Goal: Find contact information

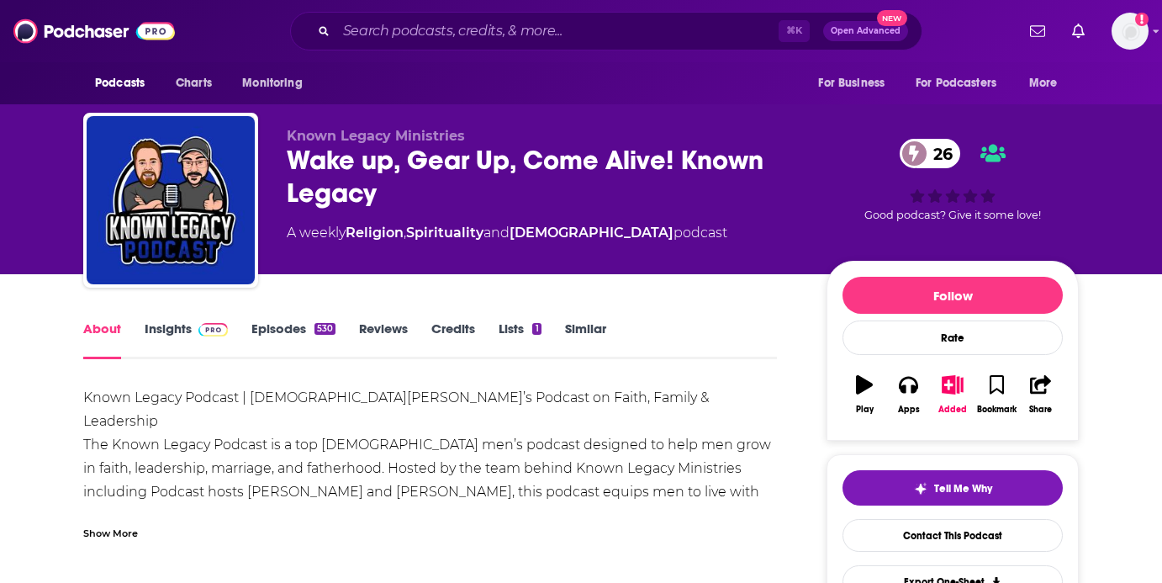
click at [643, 141] on p "Known Legacy Ministries" at bounding box center [543, 136] width 513 height 16
click at [306, 330] on link "Episodes 530" at bounding box center [293, 339] width 84 height 39
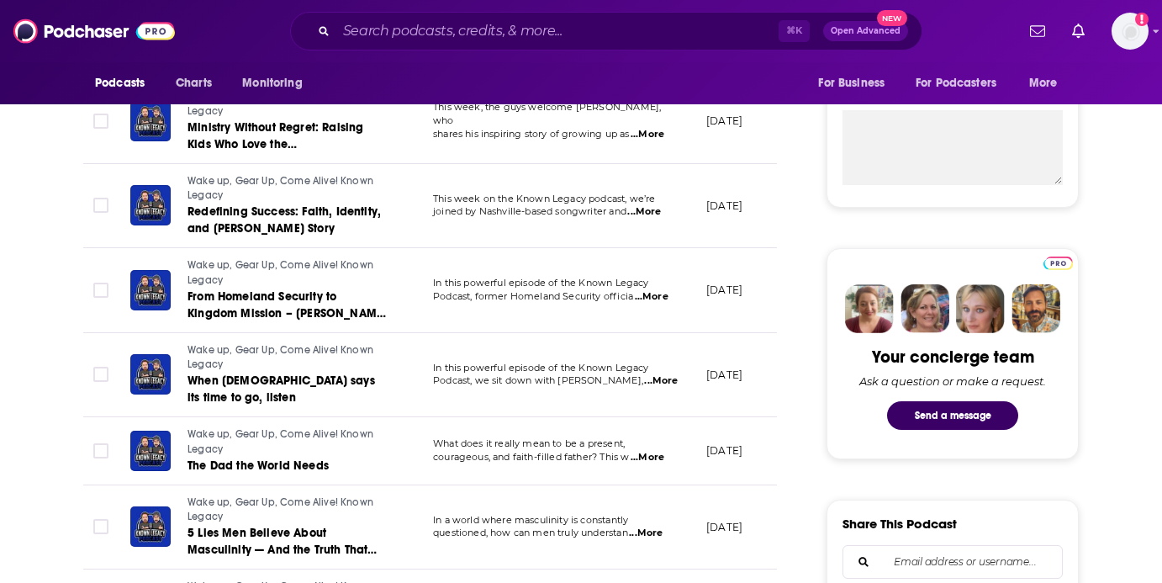
scroll to position [624, 0]
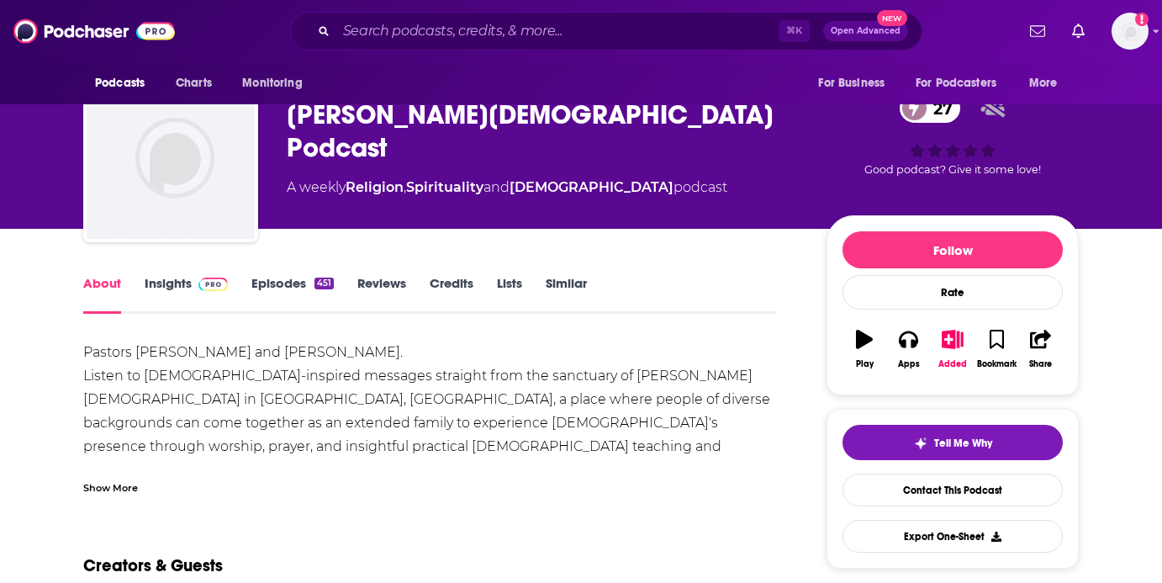
scroll to position [52, 0]
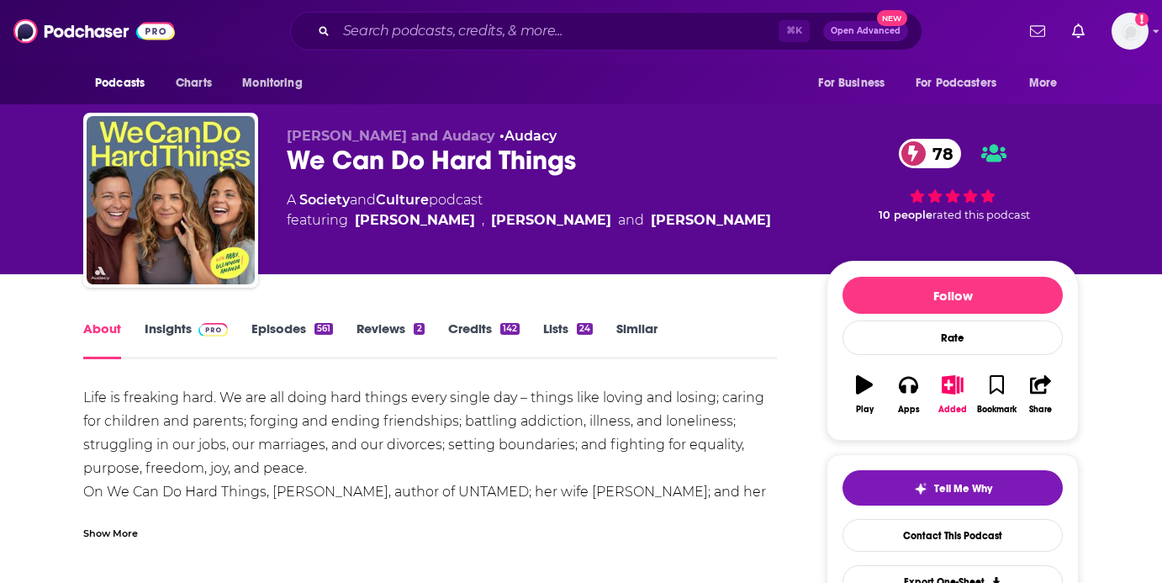
click at [182, 320] on link "Insights" at bounding box center [186, 339] width 83 height 39
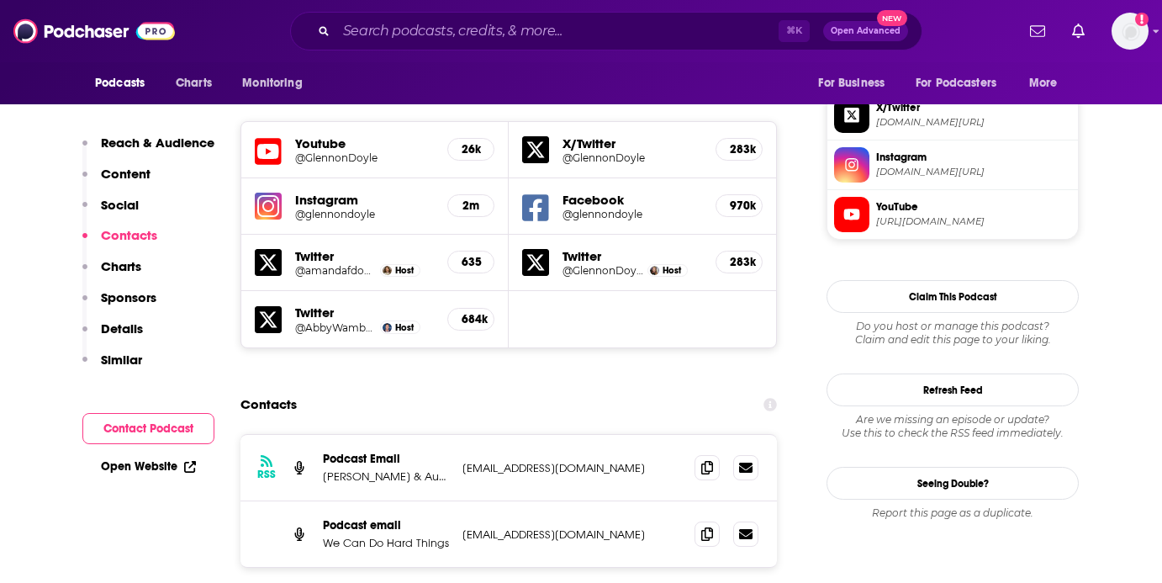
scroll to position [1486, 0]
drag, startPoint x: 595, startPoint y: 434, endPoint x: 456, endPoint y: 434, distance: 139.5
click at [456, 500] on div "Podcast email We Can Do Hard Things WCDHTpod@gmail.com WCDHTpod@gmail.com" at bounding box center [508, 533] width 536 height 66
copy p "WCDHTpod@gmail.com"
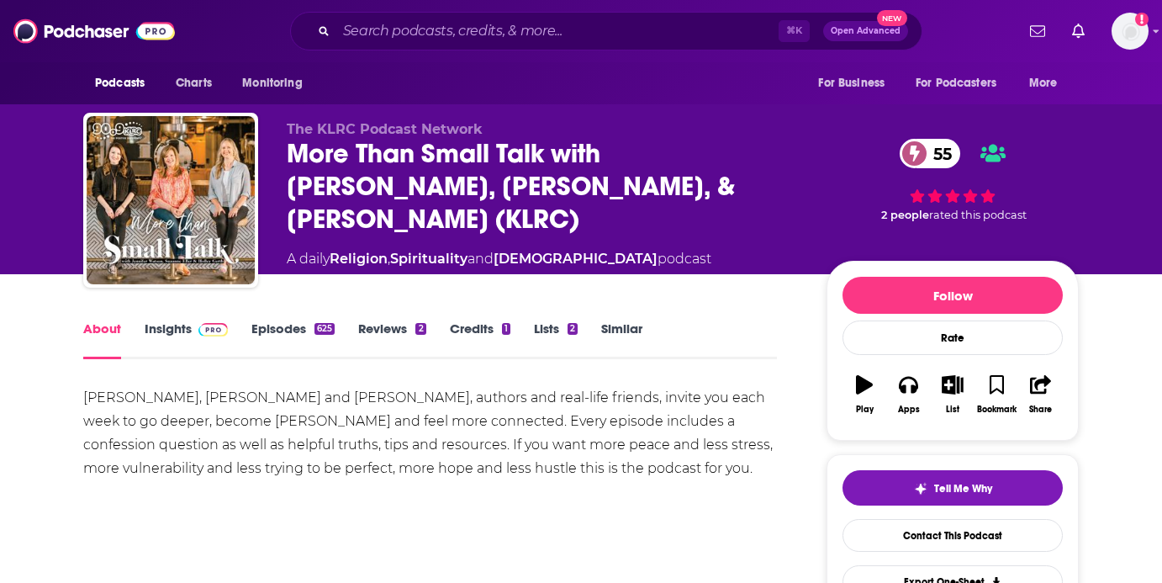
click at [299, 331] on link "Episodes 625" at bounding box center [292, 339] width 83 height 39
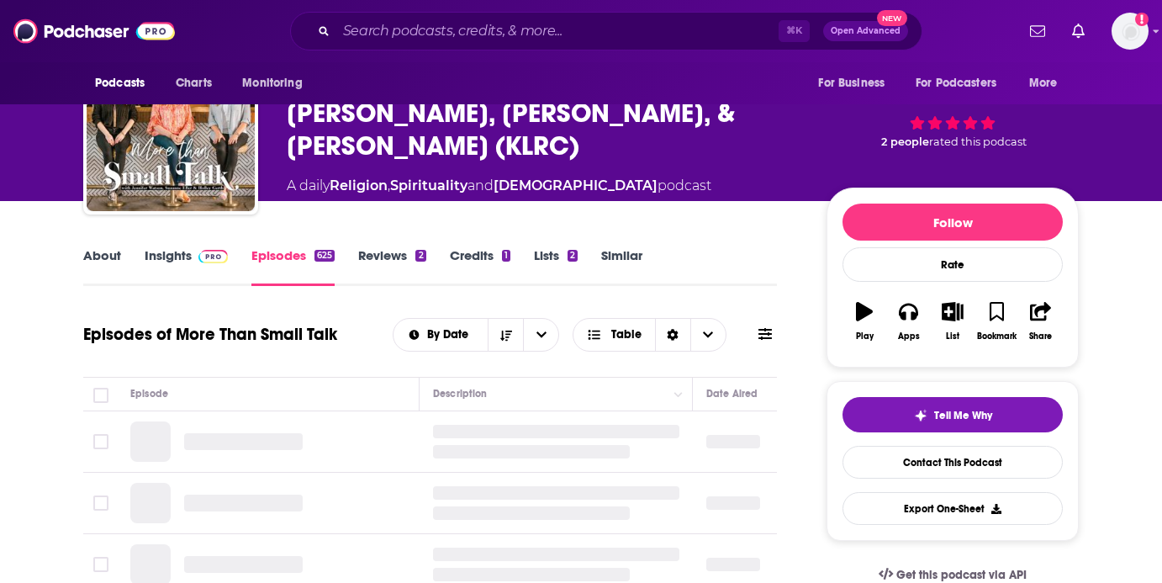
scroll to position [93, 0]
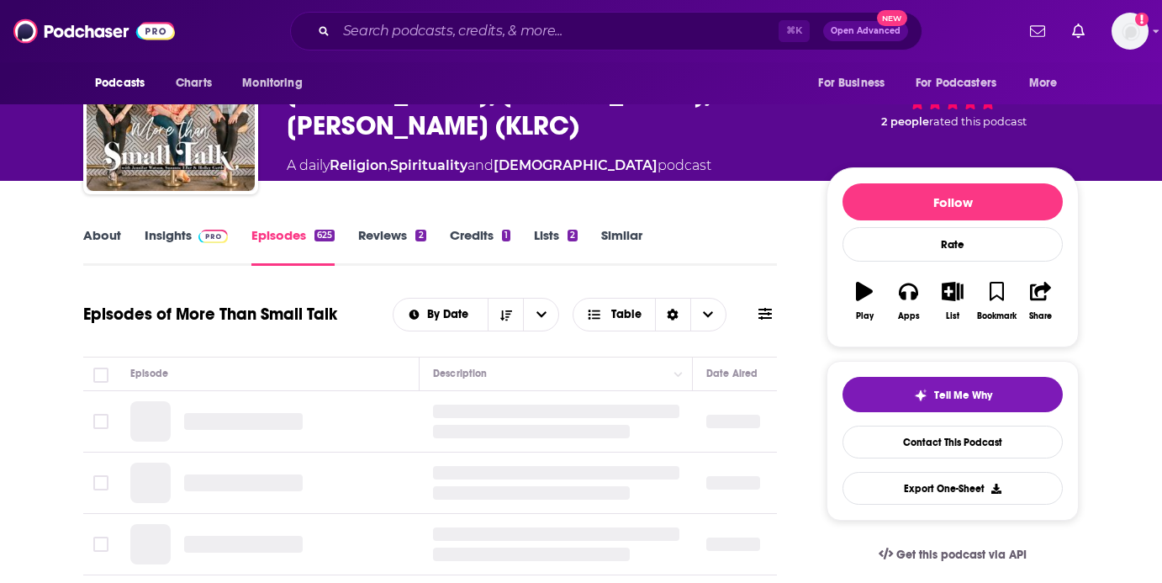
click at [198, 227] on span at bounding box center [212, 235] width 29 height 16
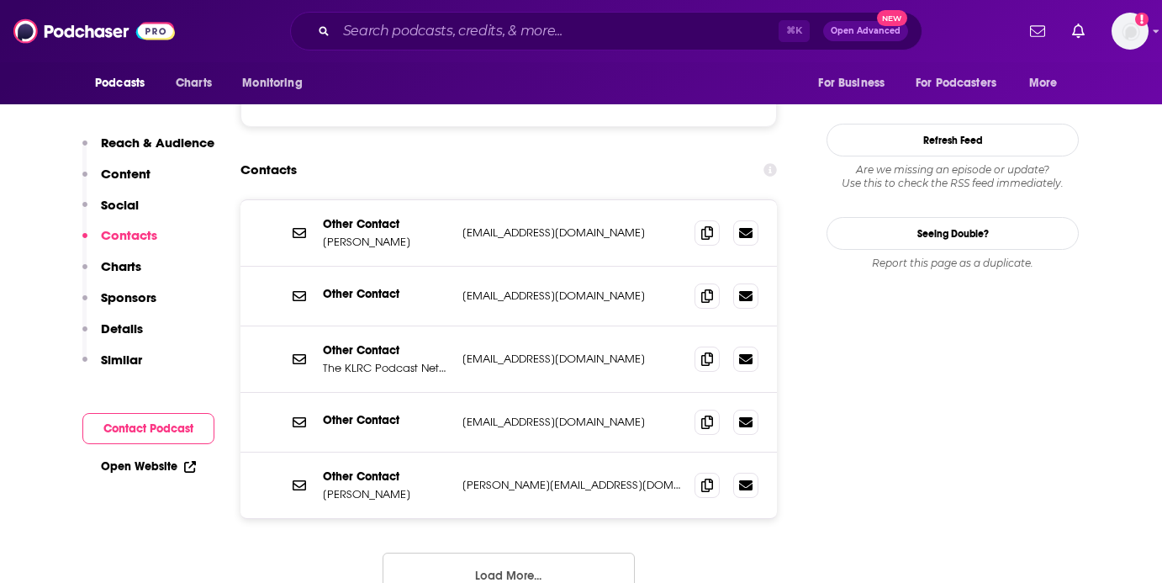
scroll to position [1538, 0]
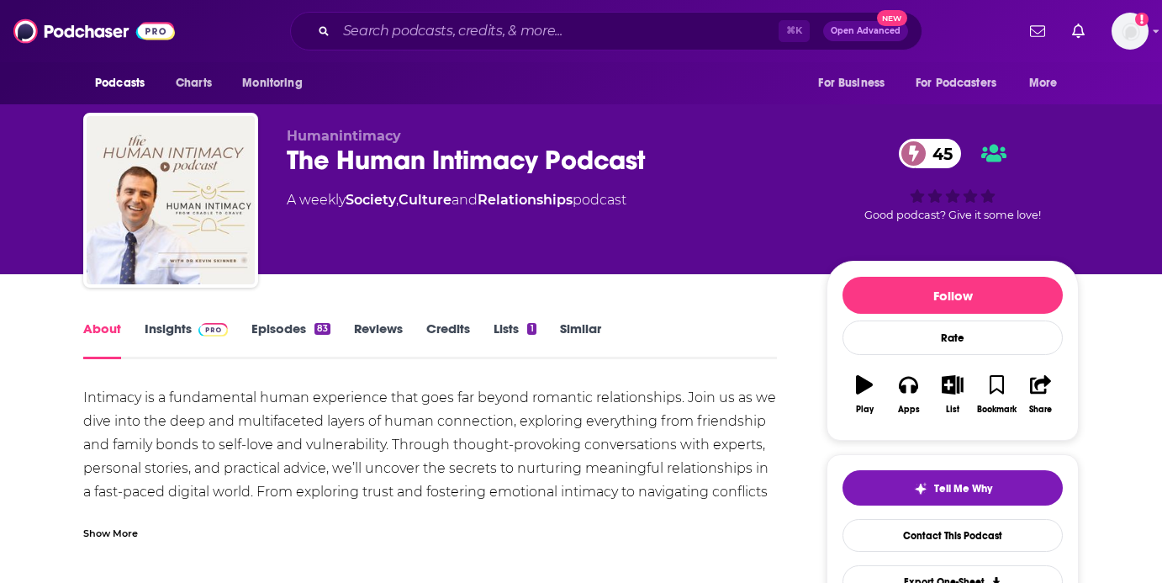
click at [180, 333] on link "Insights" at bounding box center [186, 339] width 83 height 39
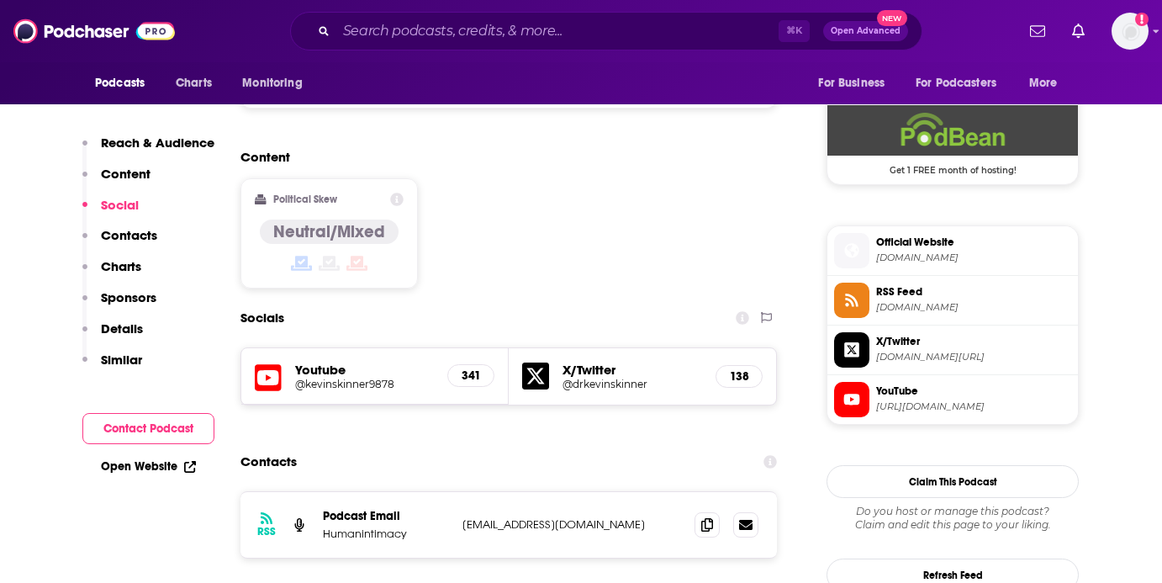
scroll to position [1220, 0]
click at [704, 518] on icon at bounding box center [707, 524] width 12 height 13
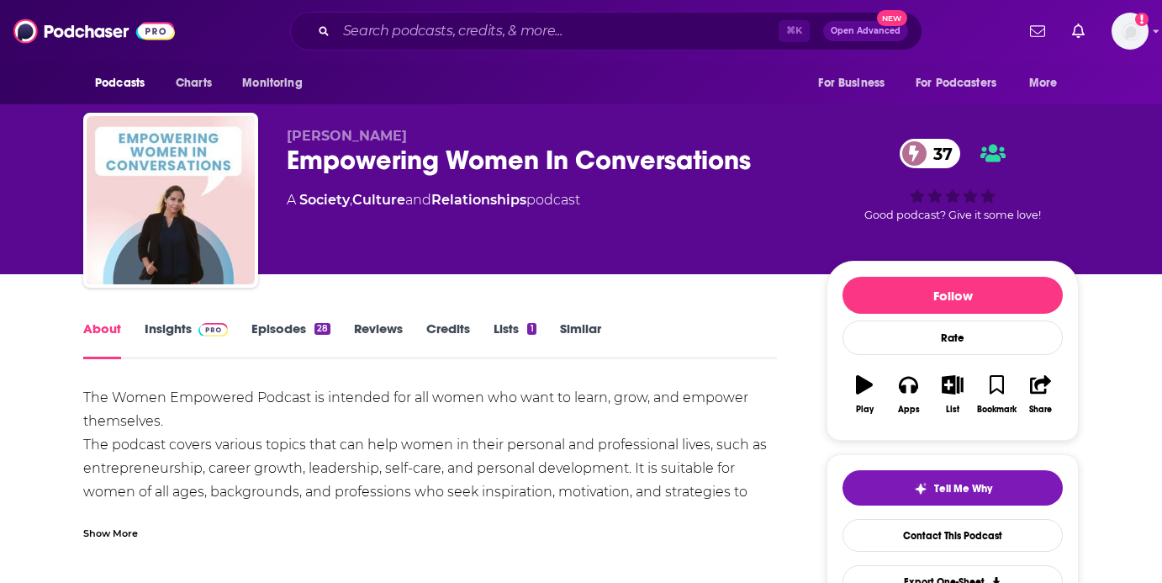
click at [182, 328] on link "Insights" at bounding box center [186, 339] width 83 height 39
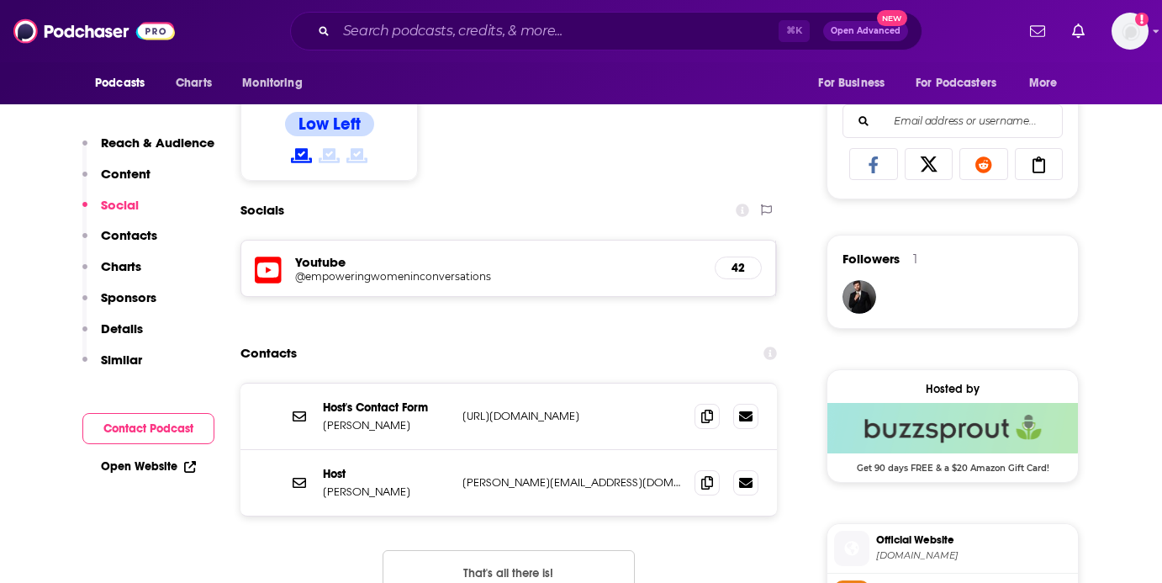
scroll to position [1058, 0]
click at [699, 483] on span at bounding box center [706, 480] width 25 height 25
